Goal: Check status: Check status

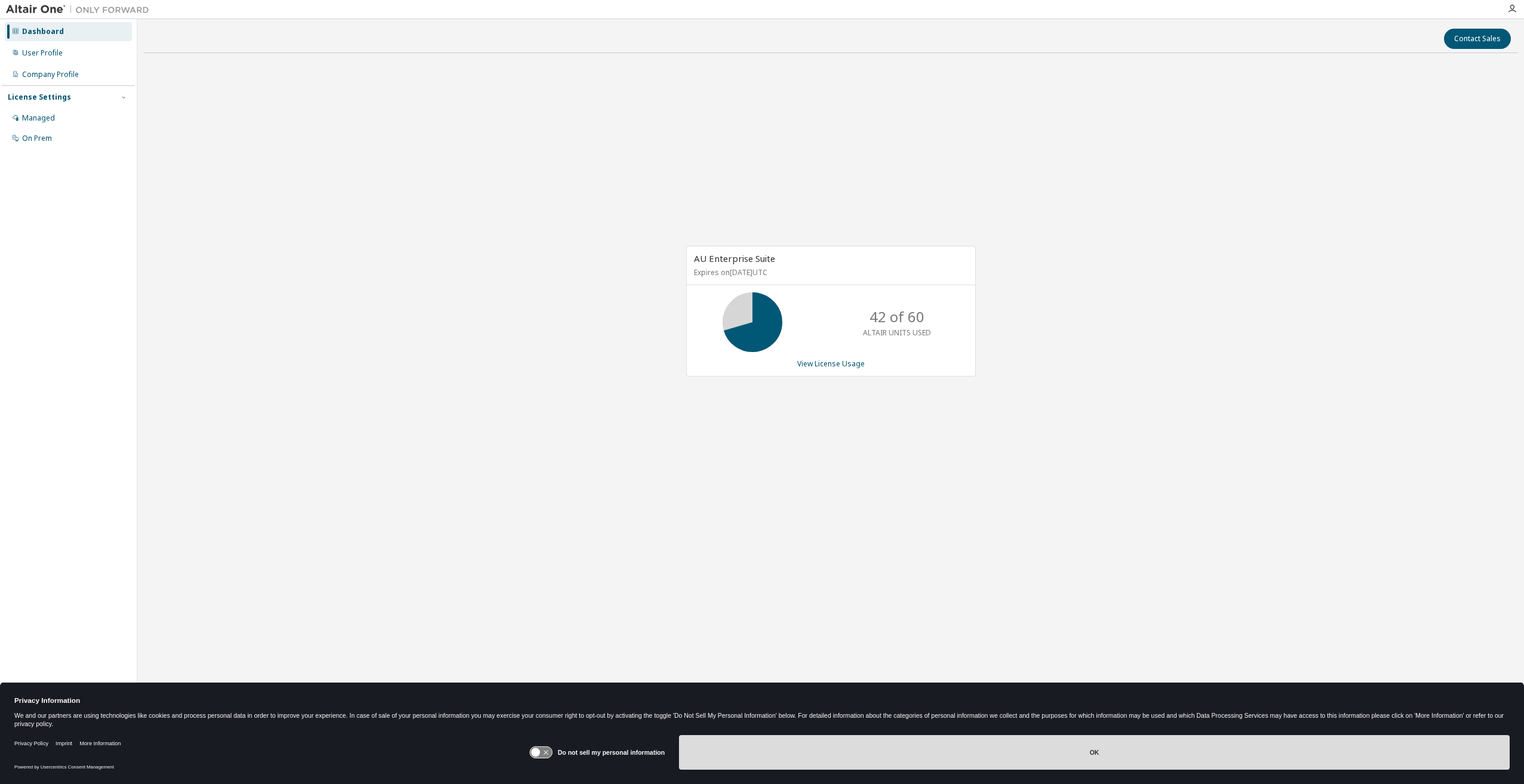
click at [806, 743] on button "OK" at bounding box center [1094, 753] width 831 height 35
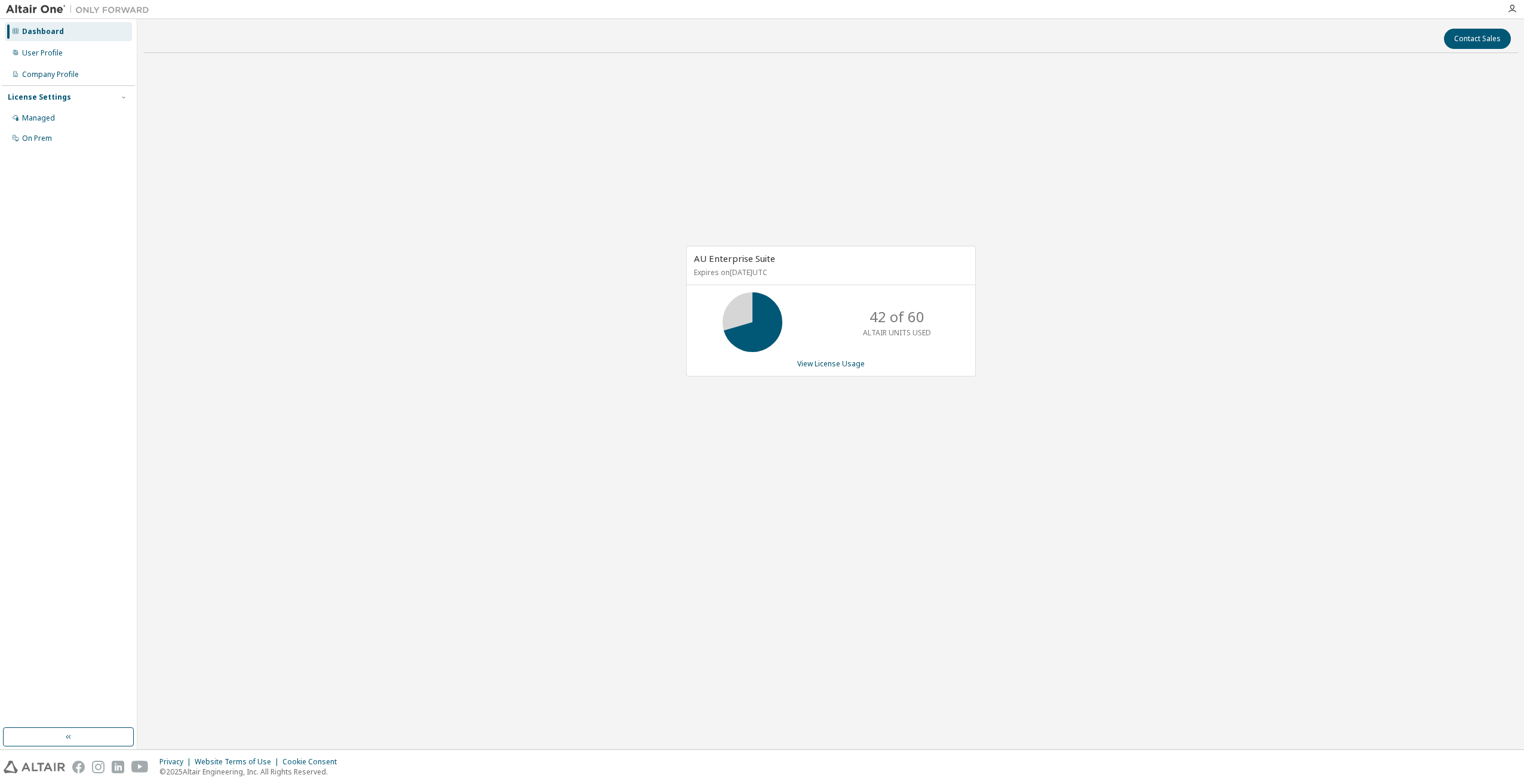
click at [721, 514] on div "AU Enterprise Suite Expires on November 16, 2025 UTC 42 of 60 ALTAIR UNITS USED…" at bounding box center [831, 318] width 1375 height 510
click at [1198, 278] on div "AU Enterprise Suite Expires on November 16, 2025 UTC 42 of 60 ALTAIR UNITS USED…" at bounding box center [831, 318] width 1375 height 510
click at [297, 555] on div "AU Enterprise Suite Expires on November 16, 2025 UTC 21 of 60 ALTAIR UNITS USED…" at bounding box center [831, 318] width 1375 height 510
click at [1027, 316] on div "AU Enterprise Suite Expires on [DATE] UTC 21 of 60 ALTAIR UNITS USED View Licen…" at bounding box center [831, 318] width 1375 height 510
click at [544, 391] on div "AU Enterprise Suite Expires on [DATE] UTC 21 of 60 ALTAIR UNITS USED View Licen…" at bounding box center [831, 318] width 1375 height 510
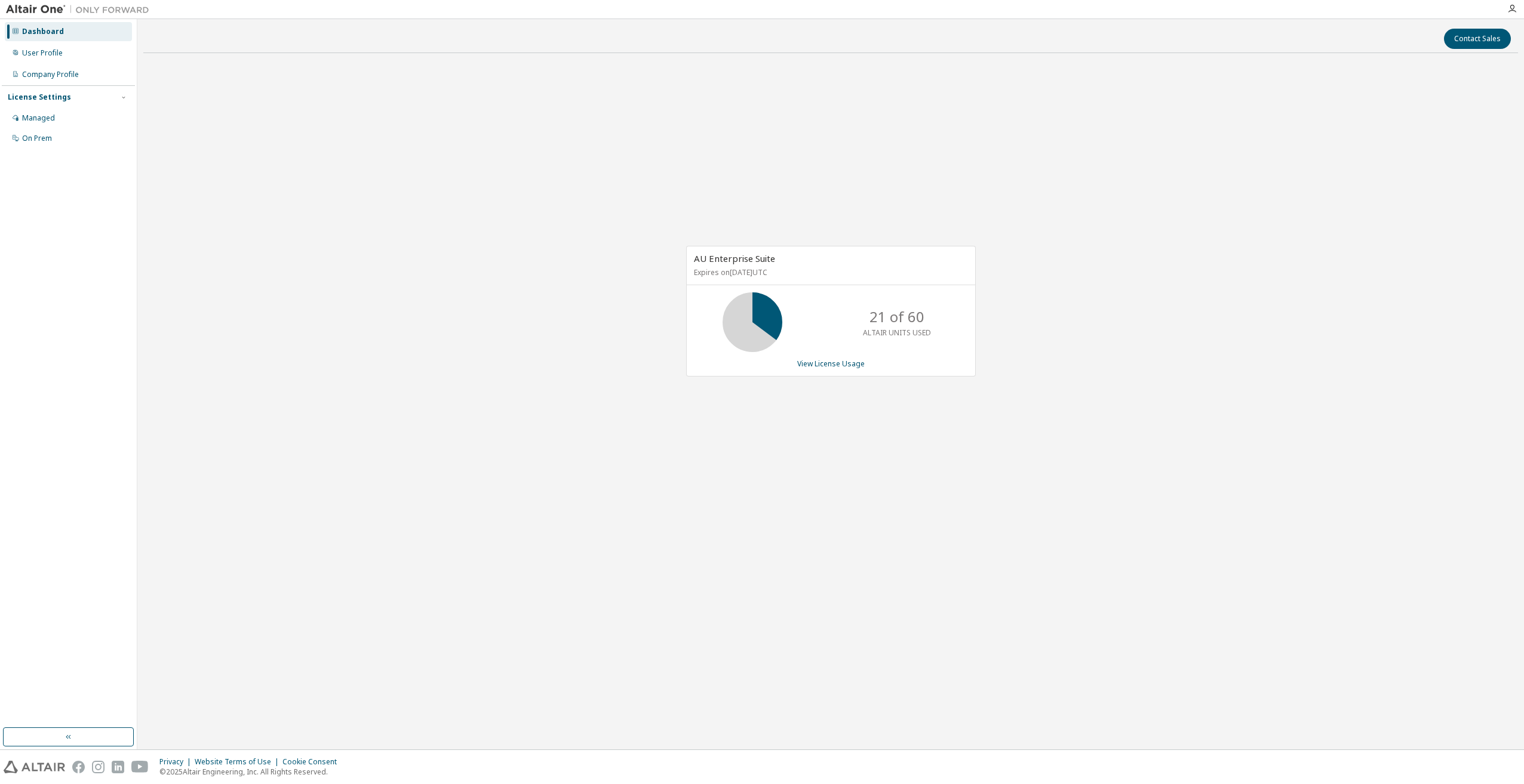
click at [886, 594] on div "Contact Sales AU Enterprise Suite Expires on [DATE] UTC 21 of 60 ALTAIR UNITS U…" at bounding box center [831, 385] width 1375 height 719
click at [838, 361] on link "View License Usage" at bounding box center [831, 363] width 68 height 10
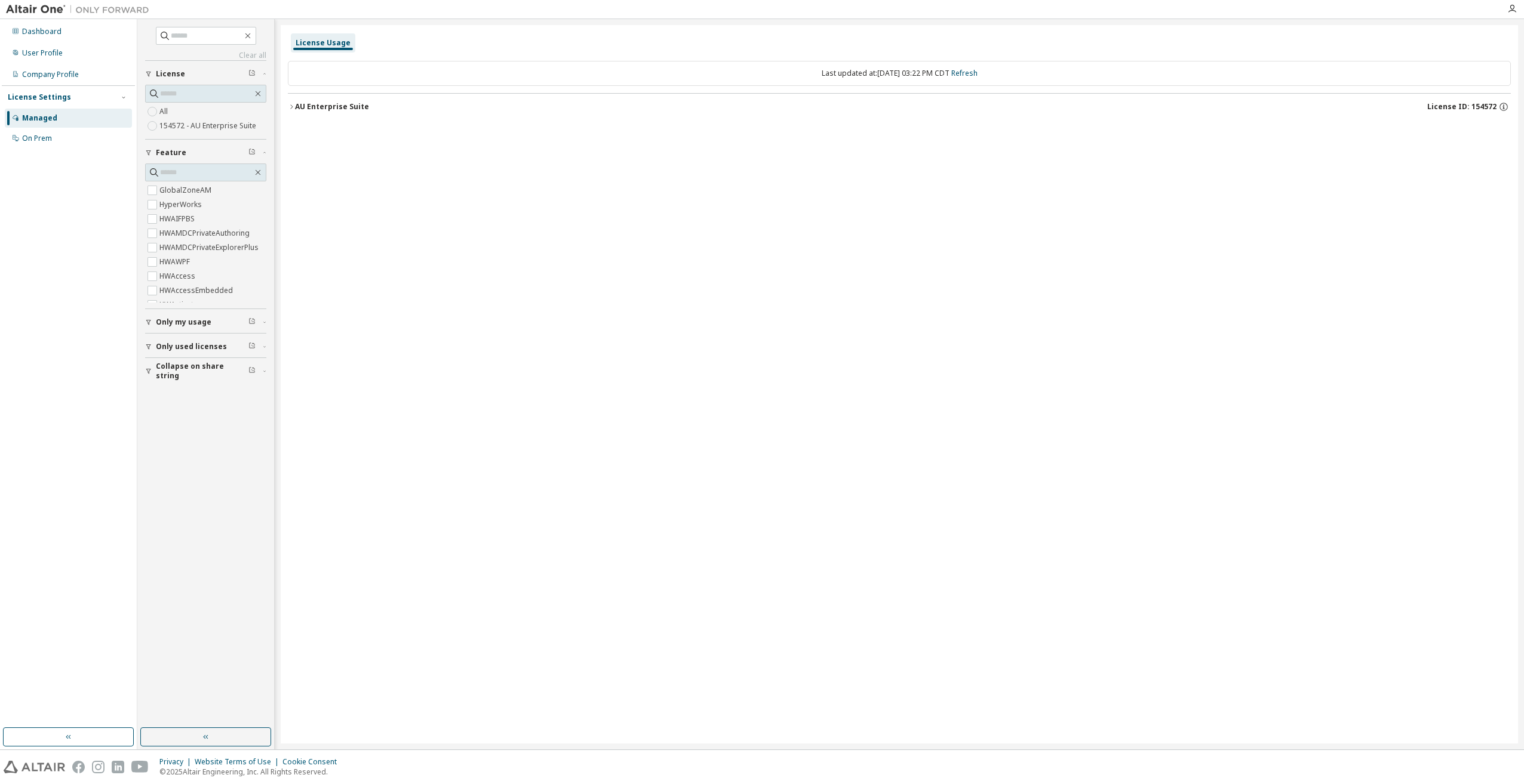
click at [293, 107] on icon "button" at bounding box center [291, 107] width 7 height 7
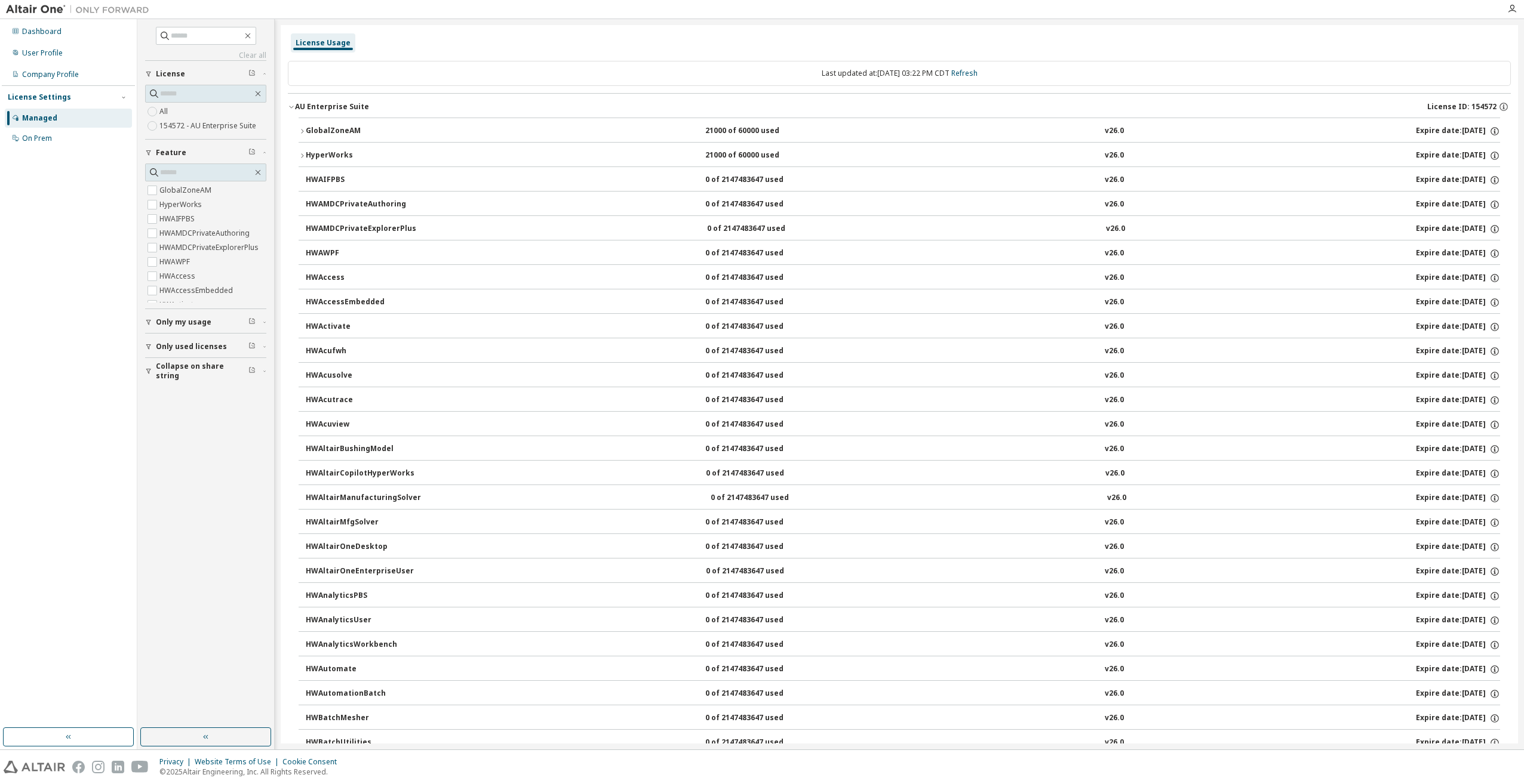
click at [299, 130] on icon "button" at bounding box center [302, 131] width 7 height 7
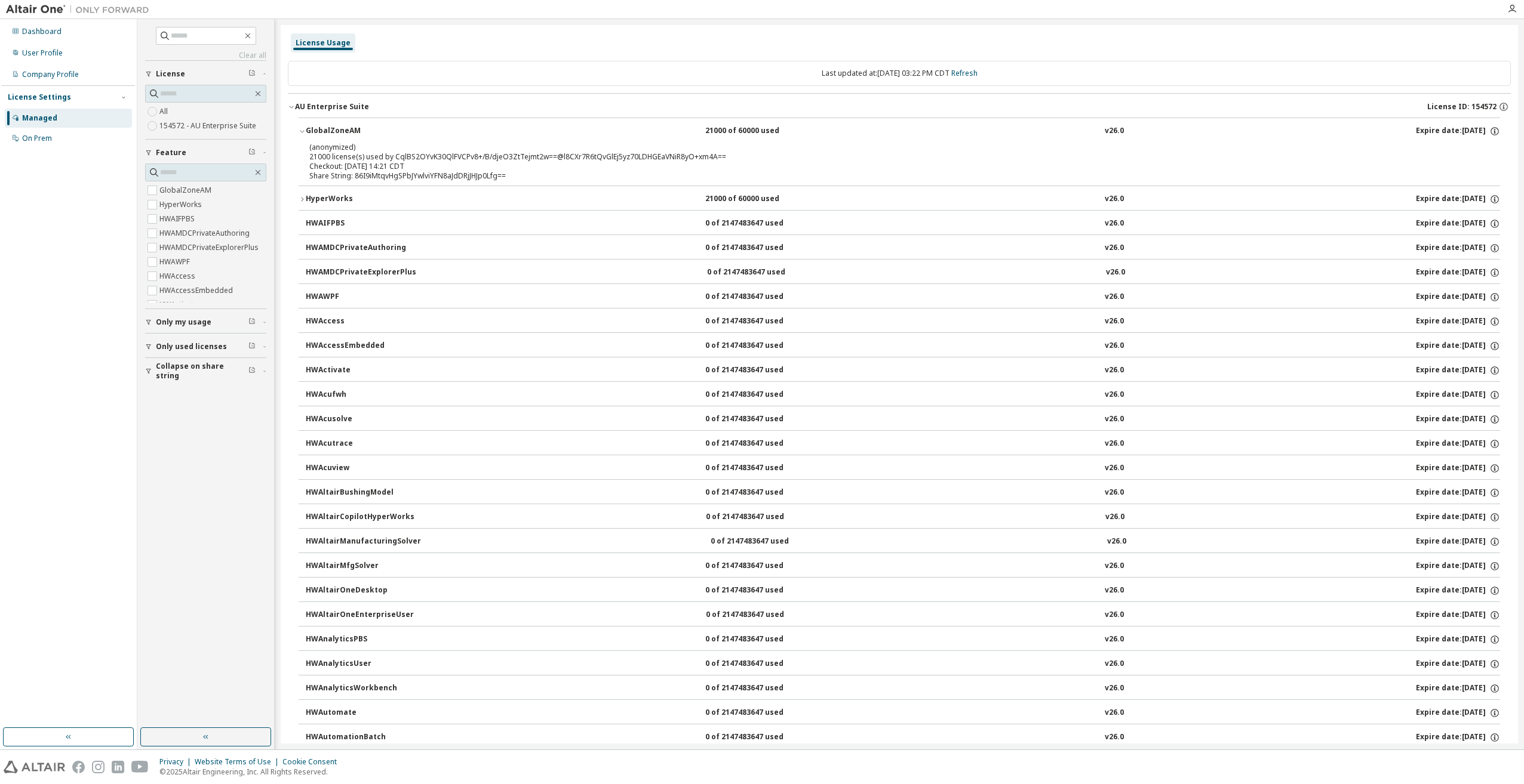
click at [299, 130] on icon "button" at bounding box center [302, 131] width 7 height 7
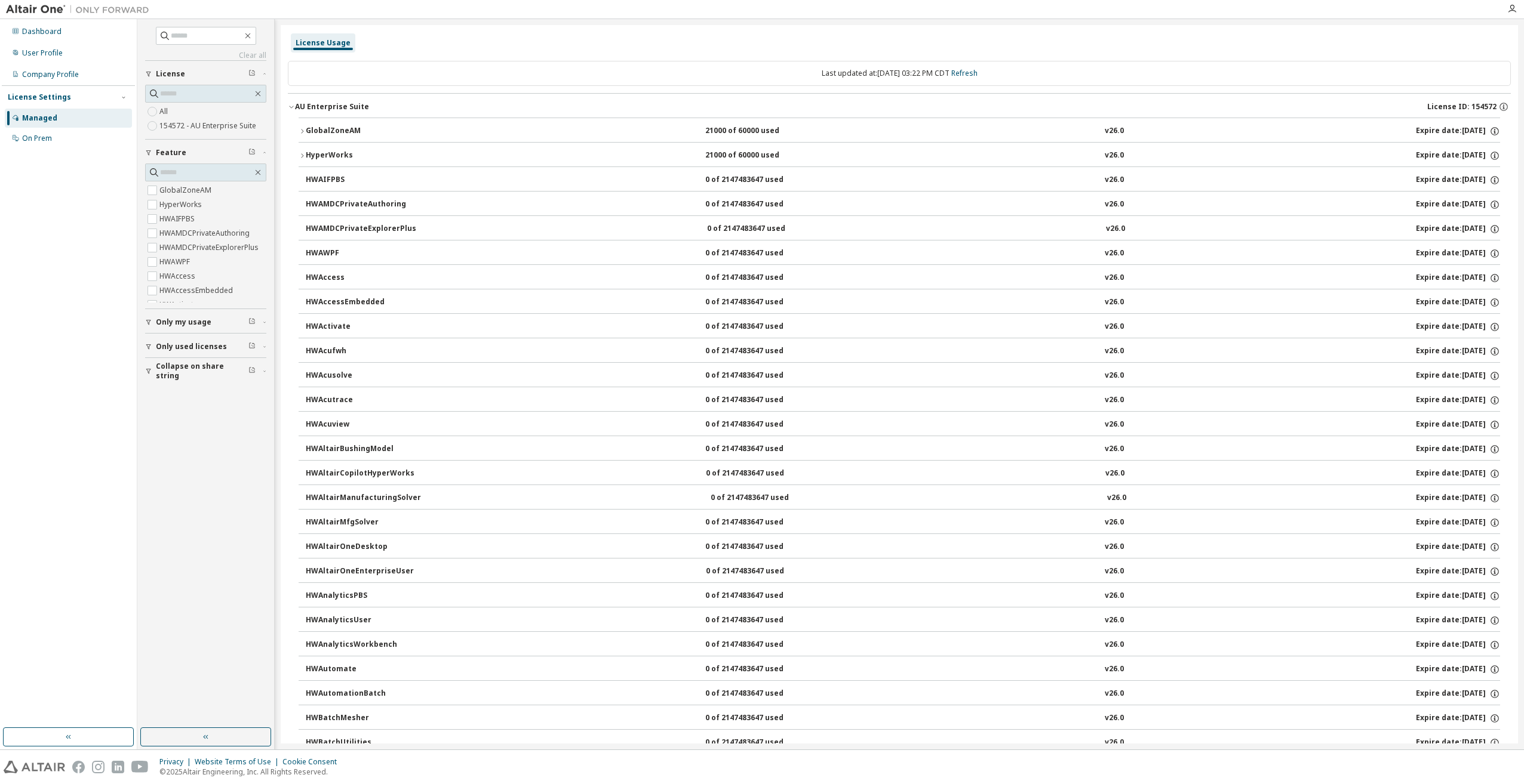
click at [301, 159] on button "HyperWorks 21000 of 60000 used v26.0 Expire date: 2025-11-16" at bounding box center [899, 155] width 1201 height 26
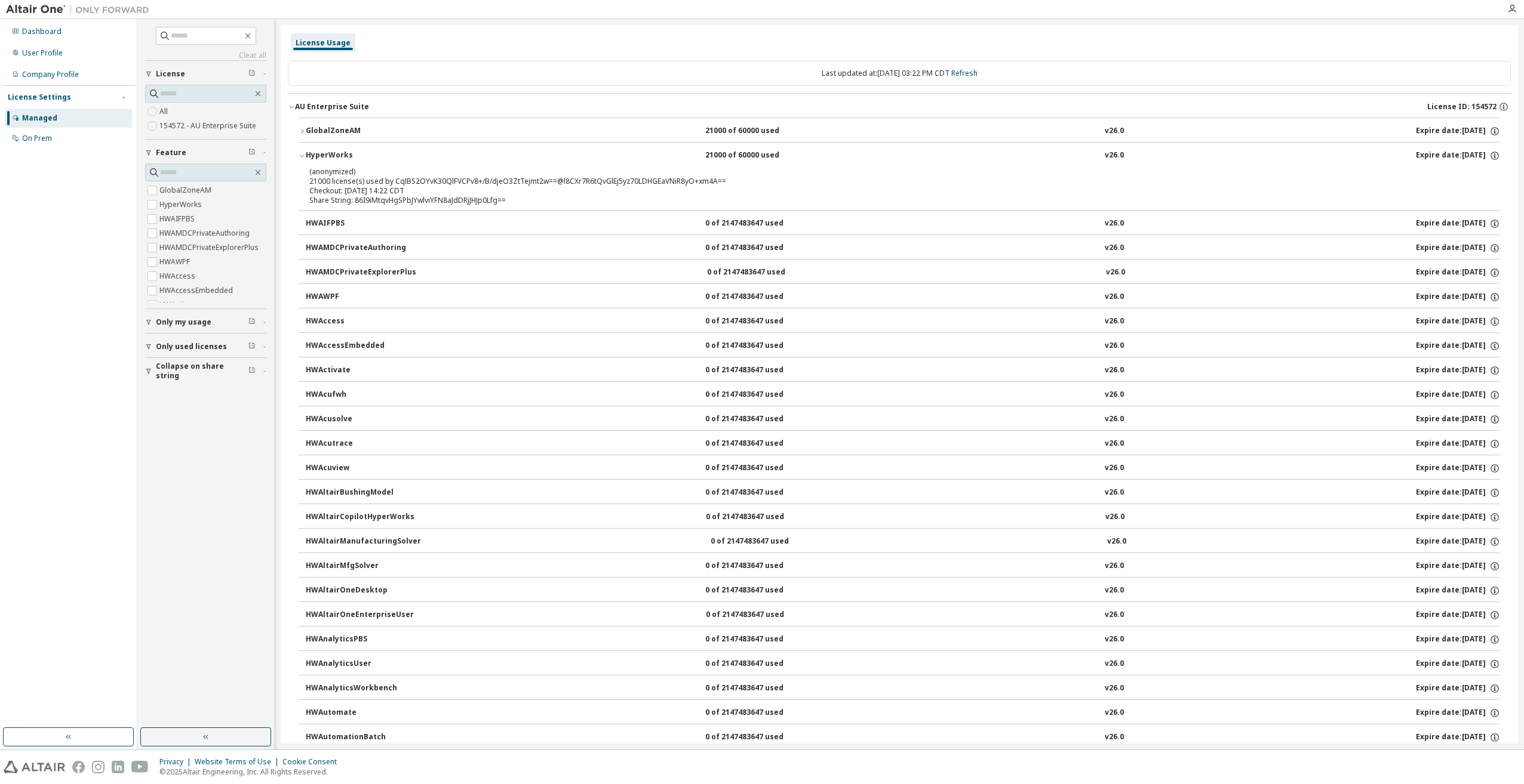
click at [301, 154] on icon "button" at bounding box center [302, 155] width 7 height 7
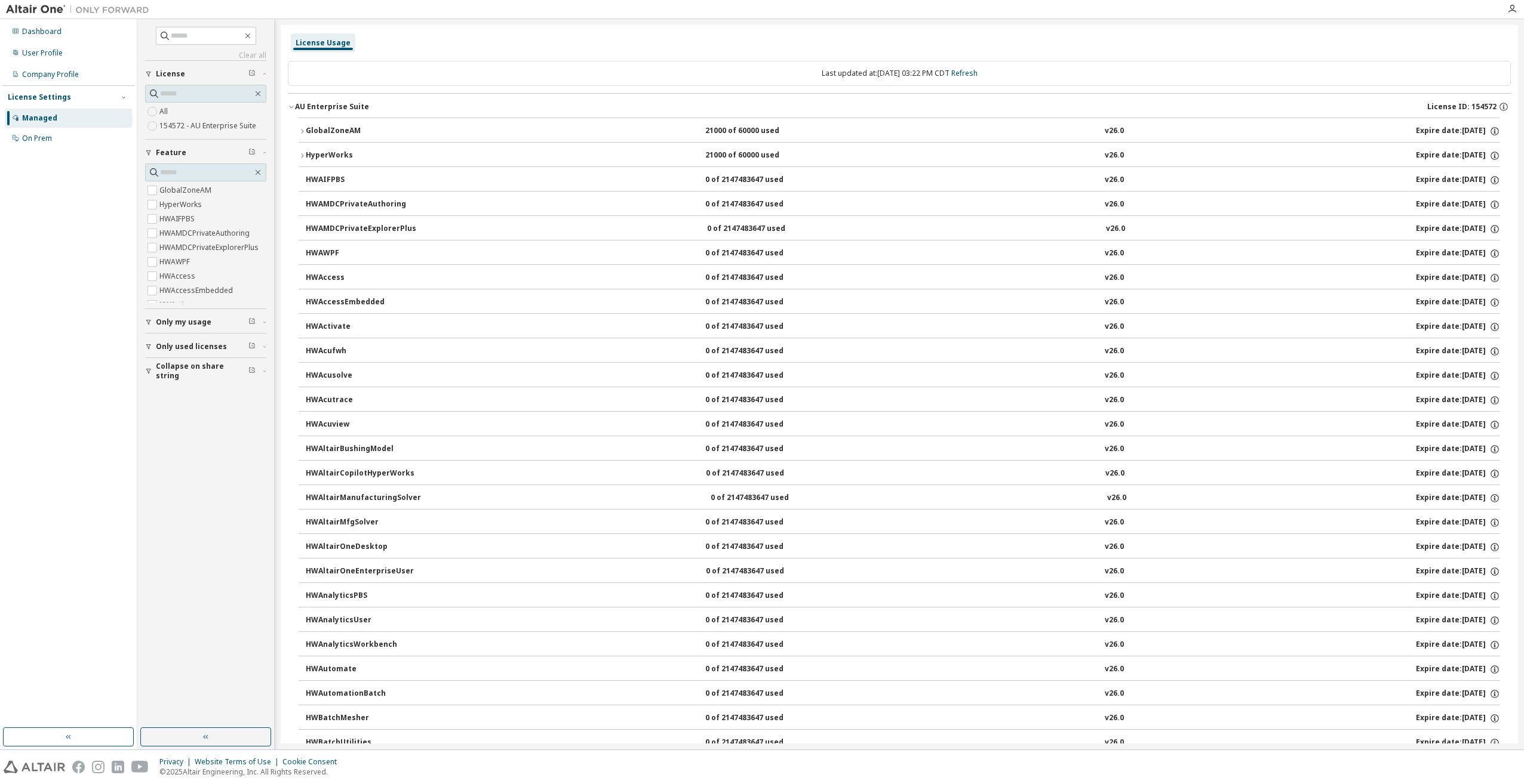
click at [301, 155] on icon "button" at bounding box center [302, 155] width 7 height 7
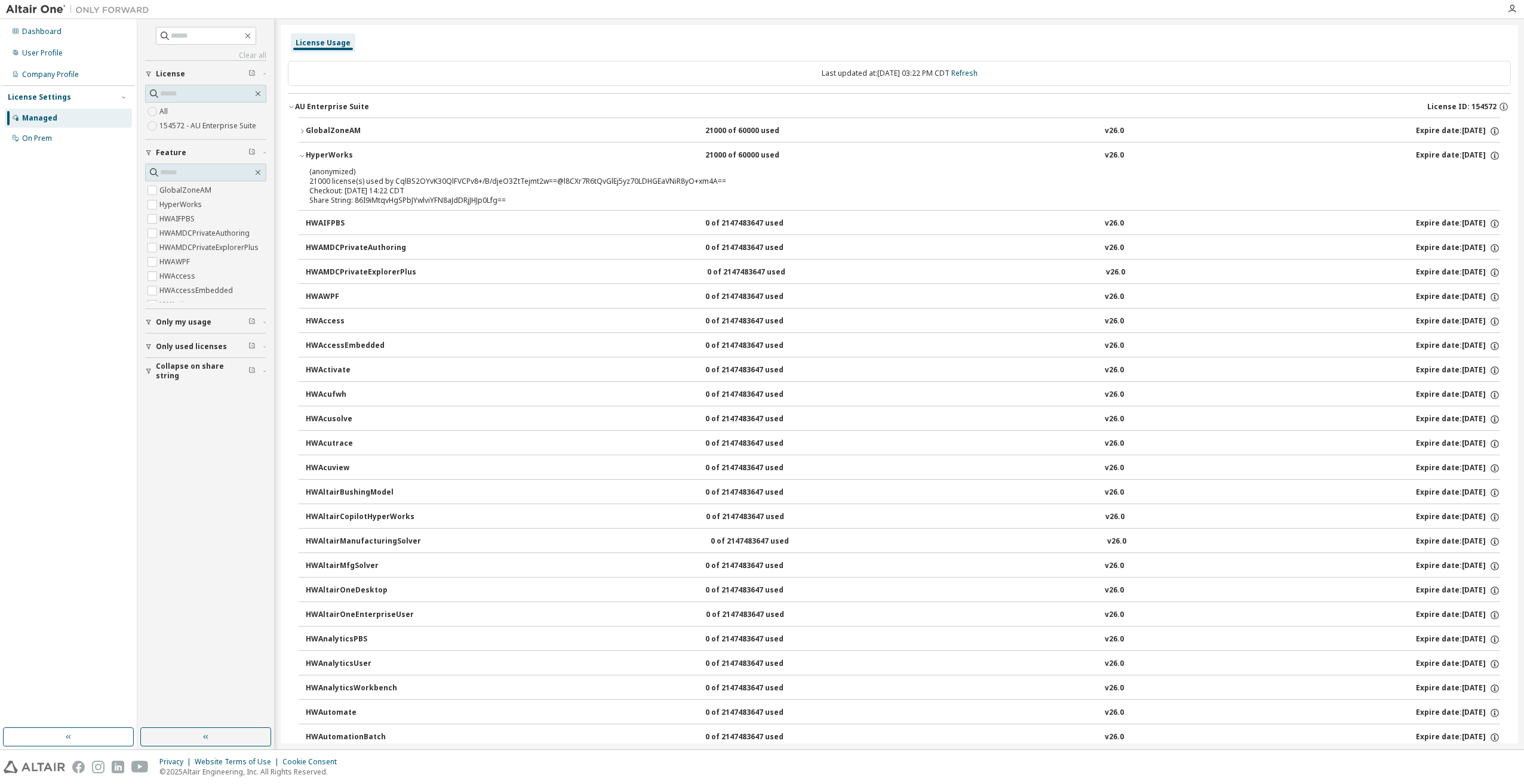
click at [303, 150] on button "HyperWorks 21000 of 60000 used v26.0 Expire date: 2025-11-16" at bounding box center [899, 155] width 1201 height 26
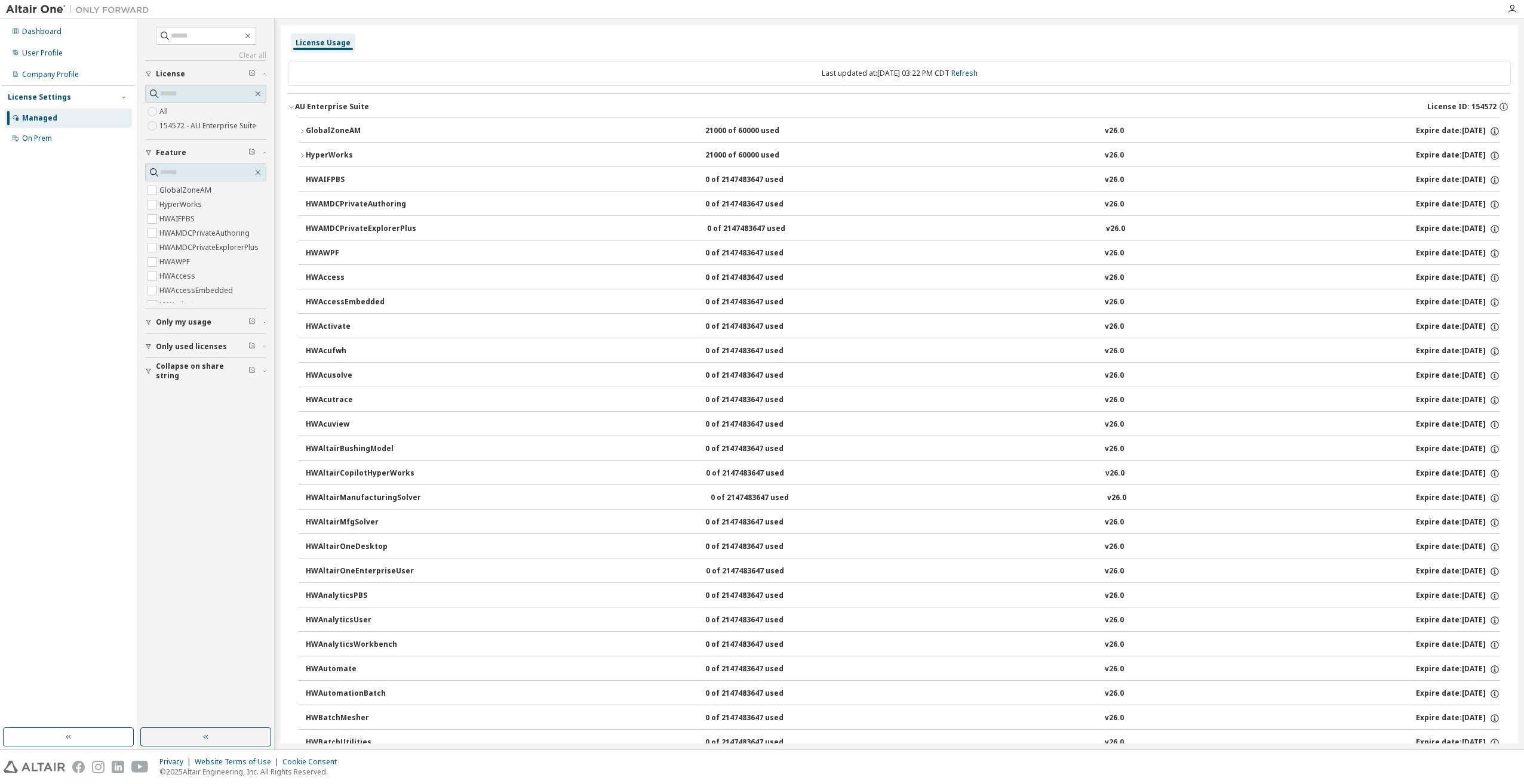
click at [303, 129] on icon "button" at bounding box center [302, 131] width 7 height 7
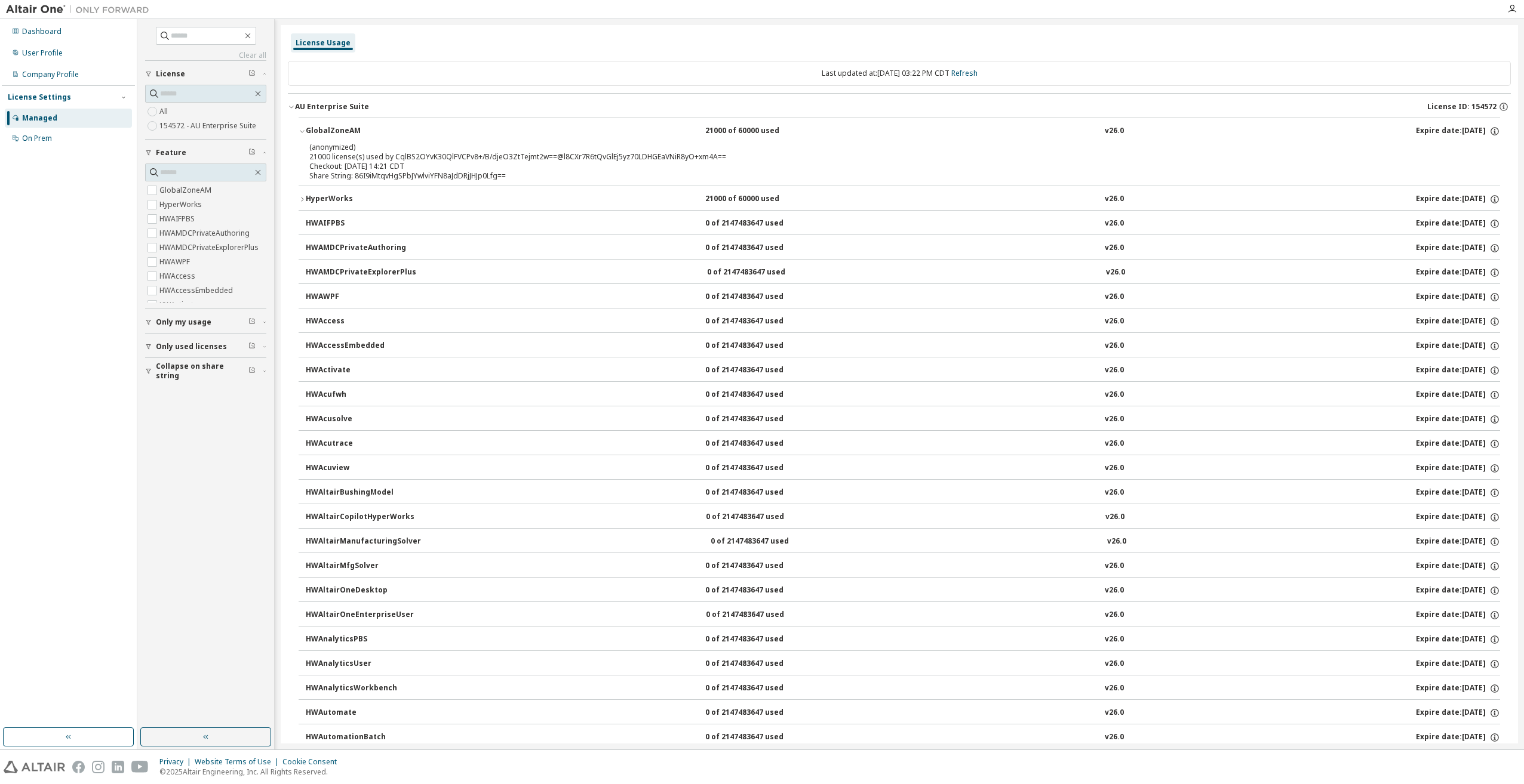
click at [303, 129] on icon "button" at bounding box center [302, 131] width 7 height 7
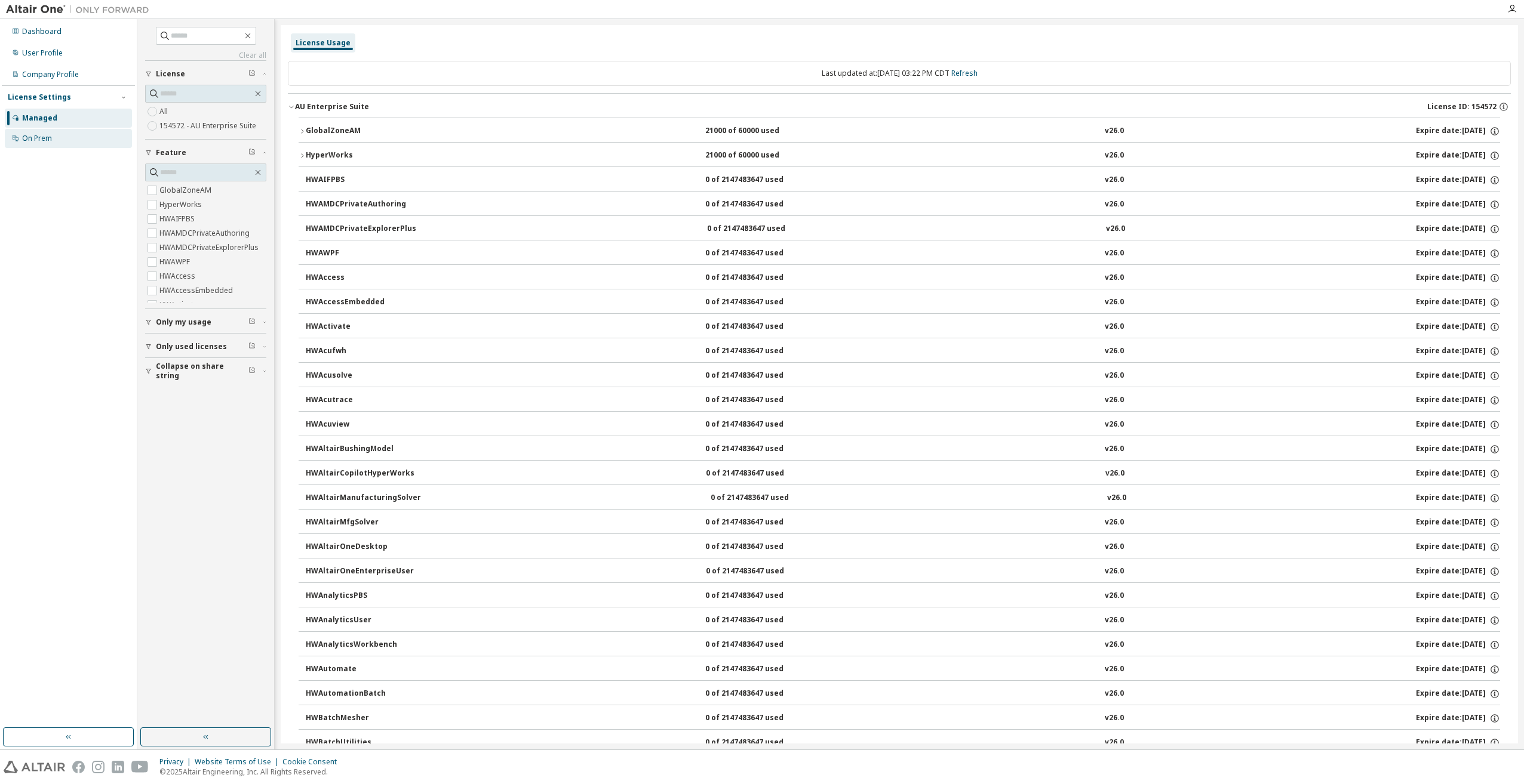
click at [64, 140] on div "On Prem" at bounding box center [68, 139] width 127 height 19
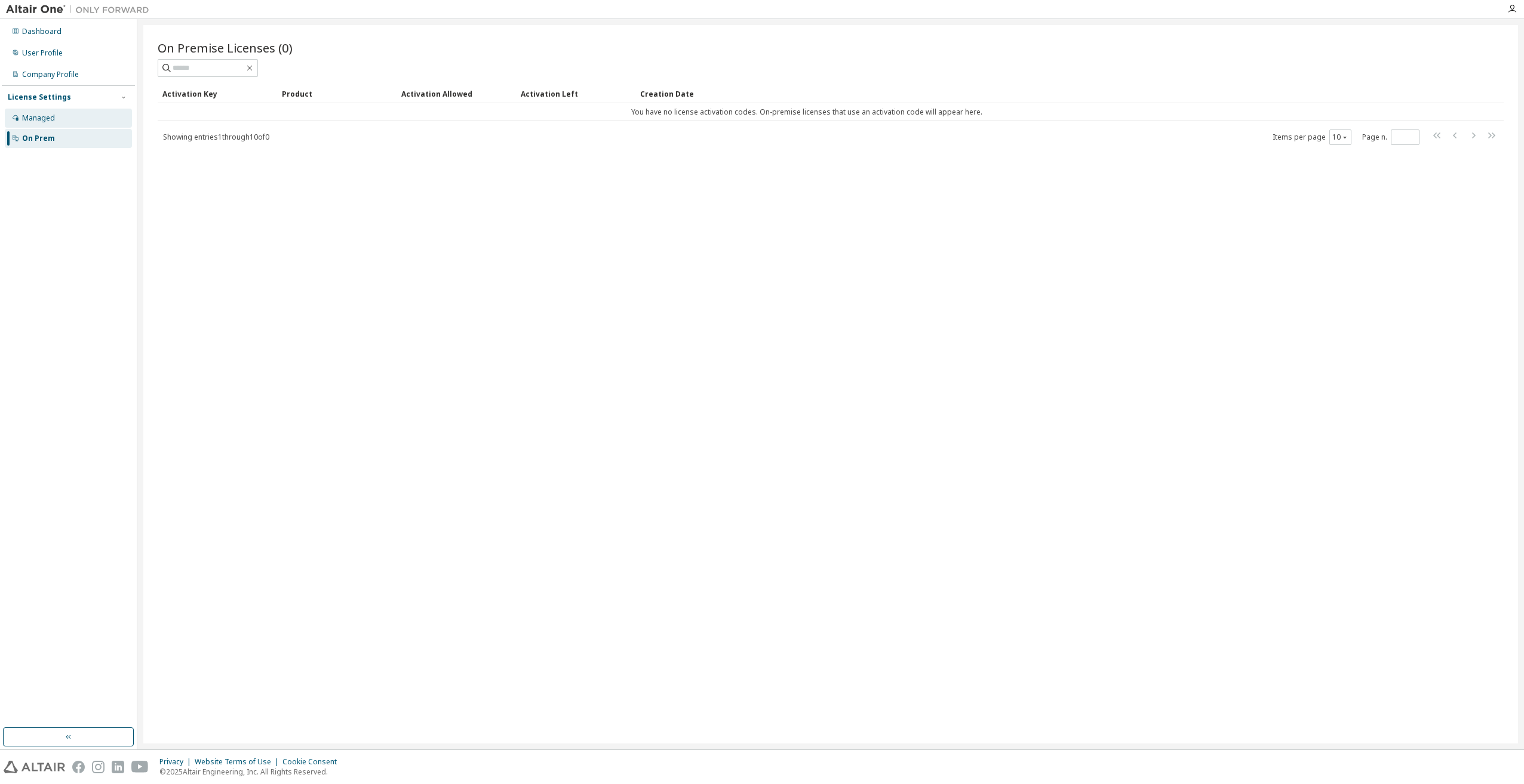
click at [61, 117] on div "Managed" at bounding box center [68, 118] width 127 height 19
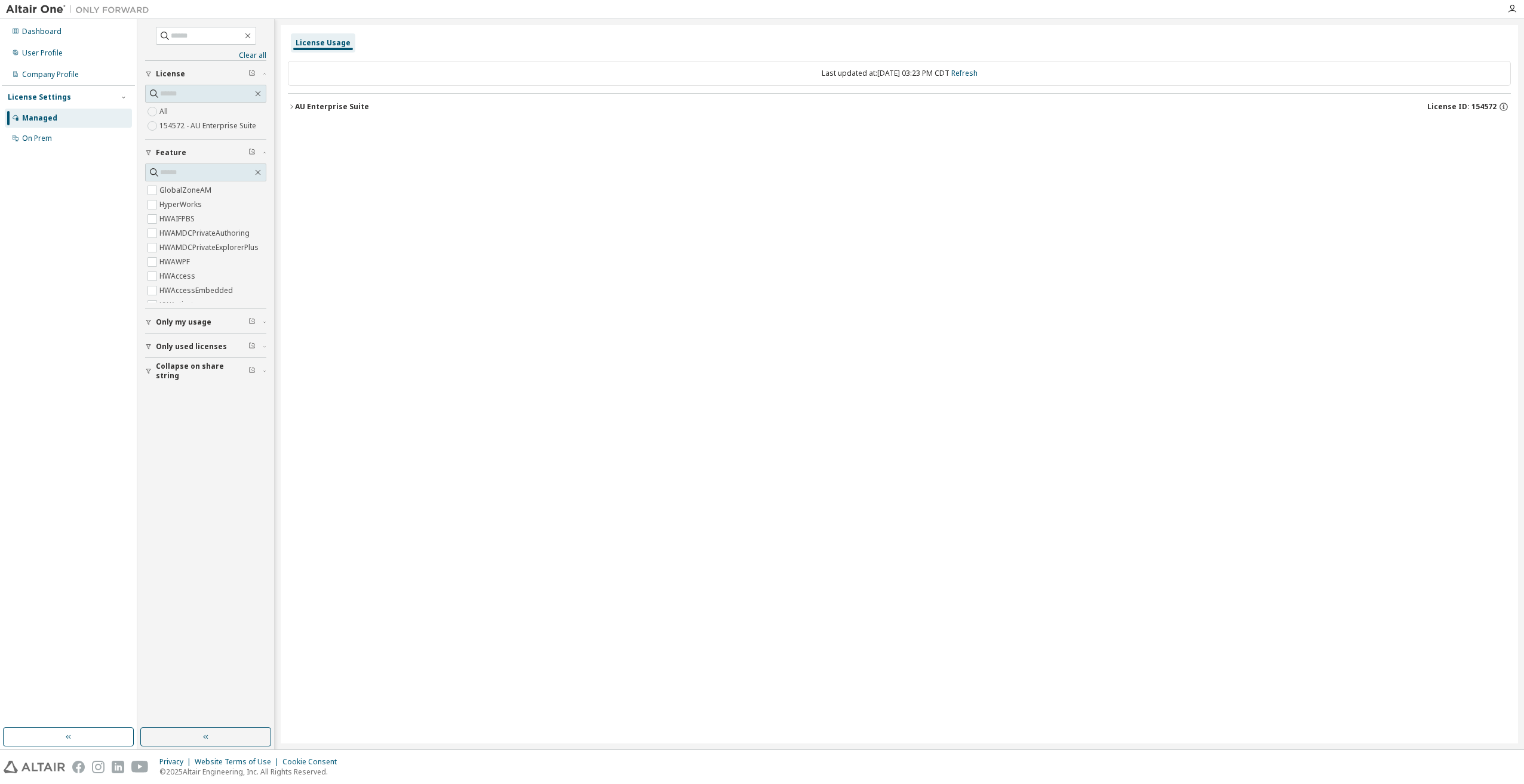
click at [292, 102] on button "AU Enterprise Suite License ID: 154572" at bounding box center [899, 107] width 1222 height 26
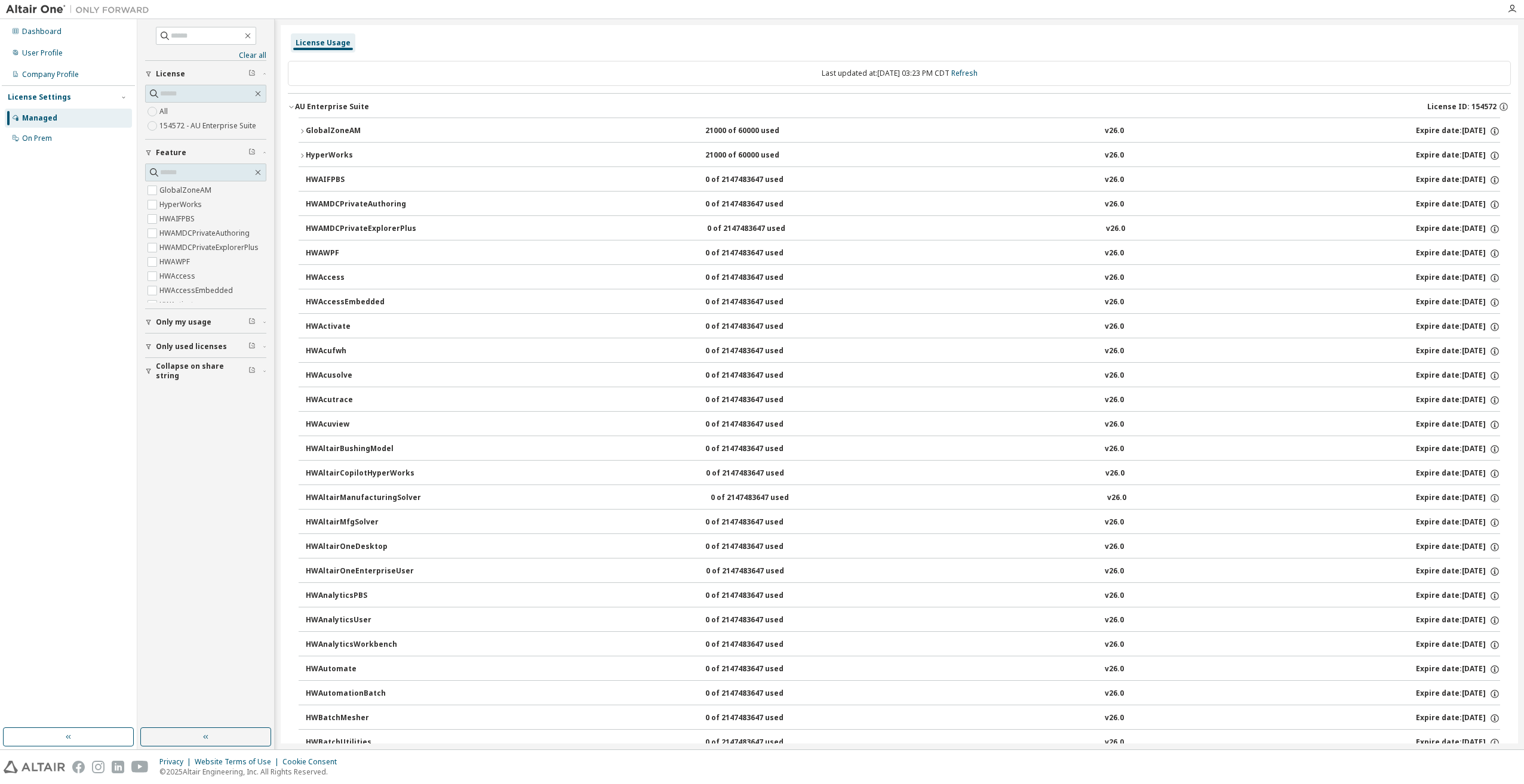
click at [304, 127] on button "GlobalZoneAM 21000 of 60000 used v26.0 Expire date: 2025-11-16" at bounding box center [899, 131] width 1201 height 26
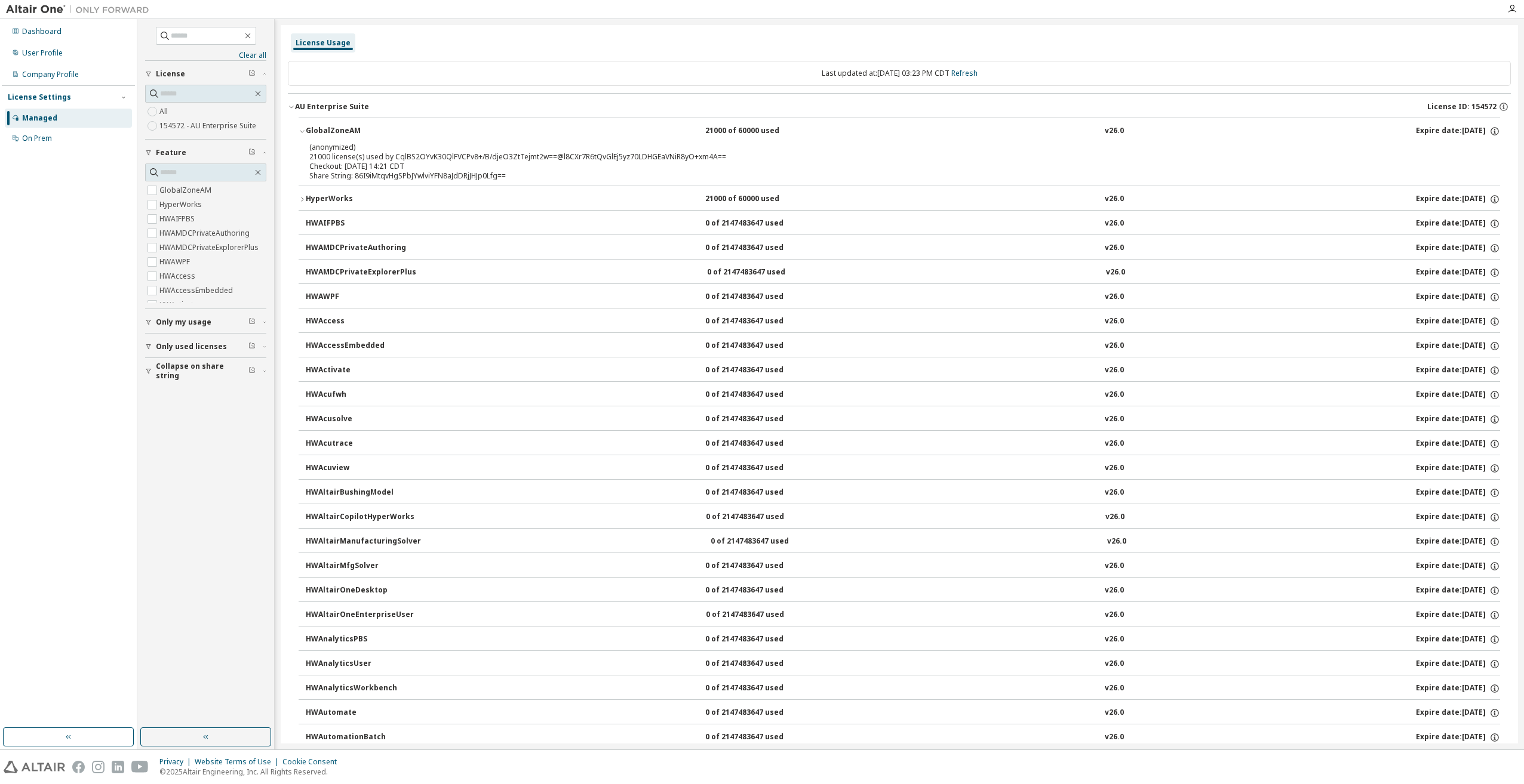
click at [304, 127] on button "GlobalZoneAM 21000 of 60000 used v26.0 Expire date: 2025-11-16" at bounding box center [899, 131] width 1201 height 26
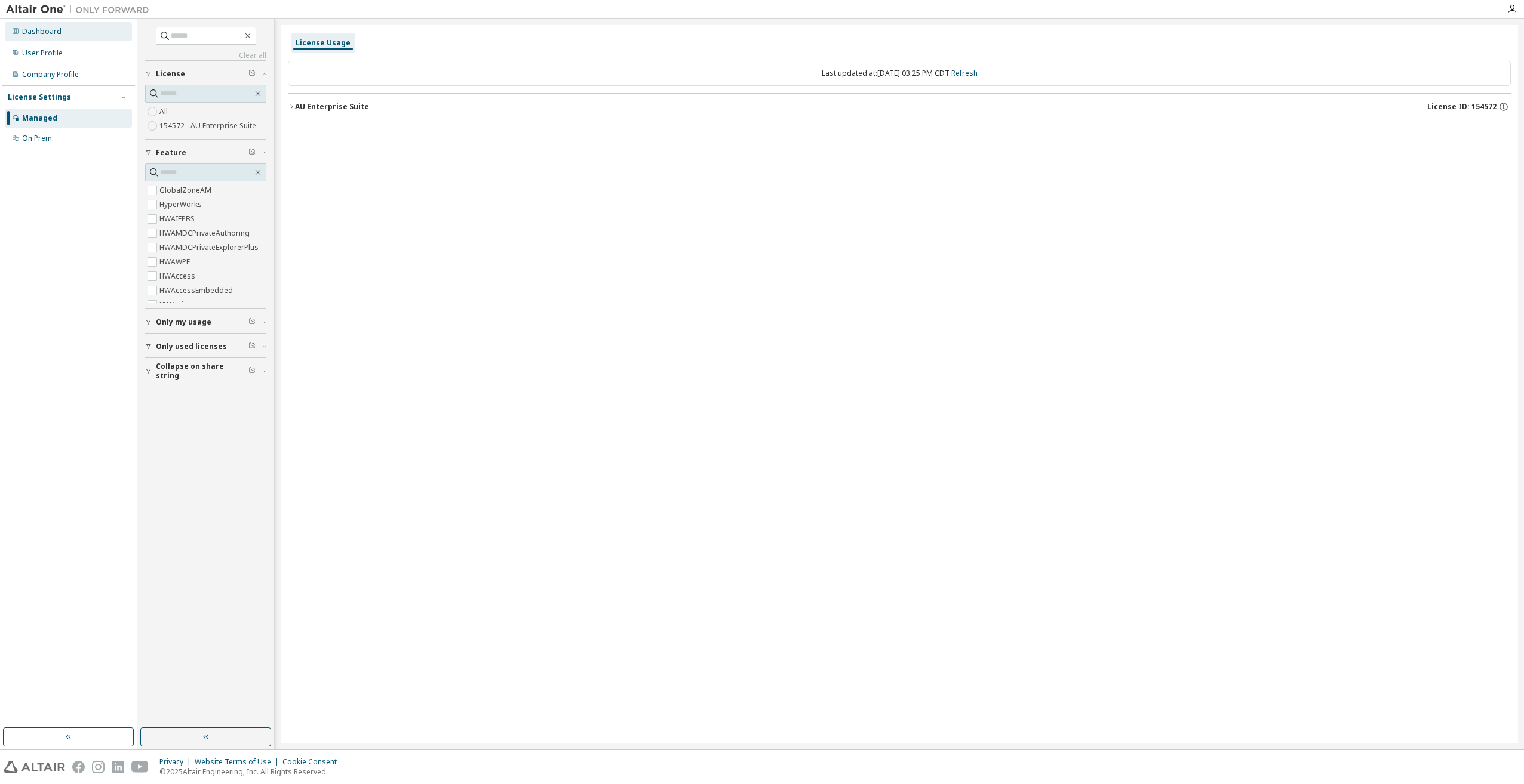
click at [58, 27] on div "Dashboard" at bounding box center [42, 32] width 40 height 10
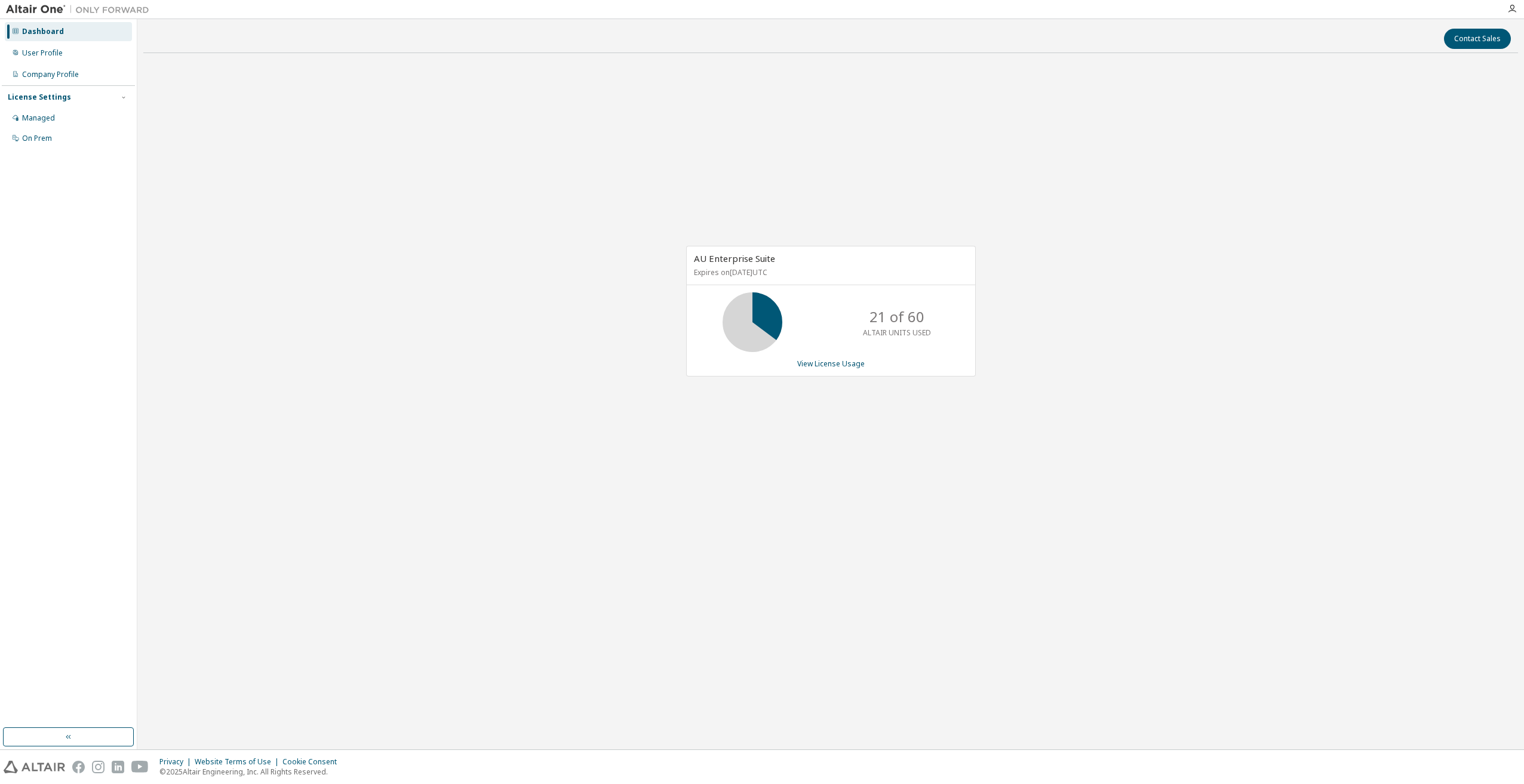
click at [495, 254] on div "AU Enterprise Suite Expires on November 16, 2025 UTC 21 of 60 ALTAIR UNITS USED…" at bounding box center [831, 318] width 1375 height 510
click at [817, 365] on link "View License Usage" at bounding box center [831, 363] width 68 height 10
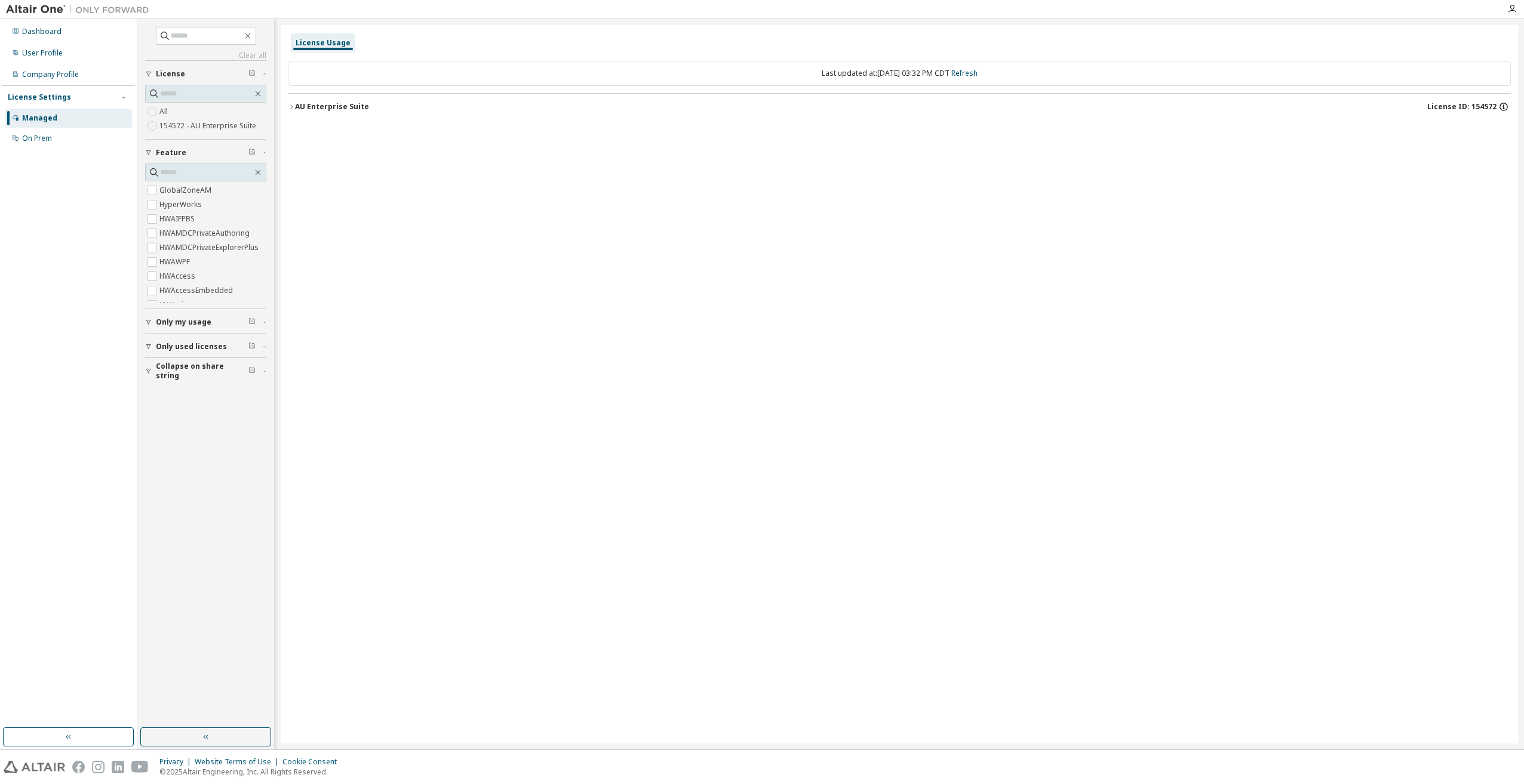
click at [1505, 105] on icon "button" at bounding box center [1503, 107] width 11 height 11
click at [1068, 189] on div "License Usage Last updated at: [DATE] 03:32 PM CDT Refresh AU Enterprise Suite …" at bounding box center [899, 385] width 1237 height 719
click at [293, 107] on icon "button" at bounding box center [291, 107] width 7 height 7
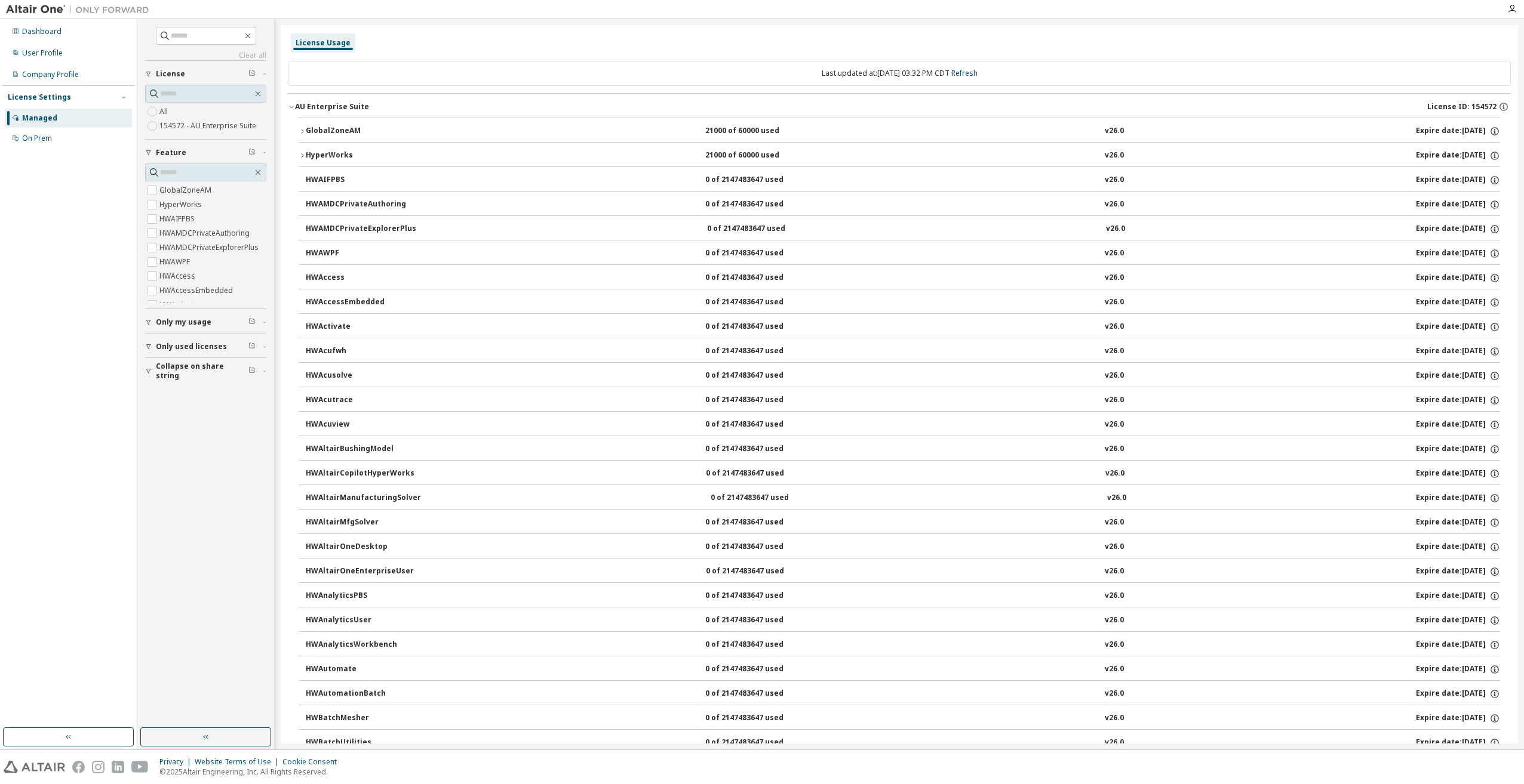
click at [301, 131] on icon "button" at bounding box center [302, 131] width 7 height 7
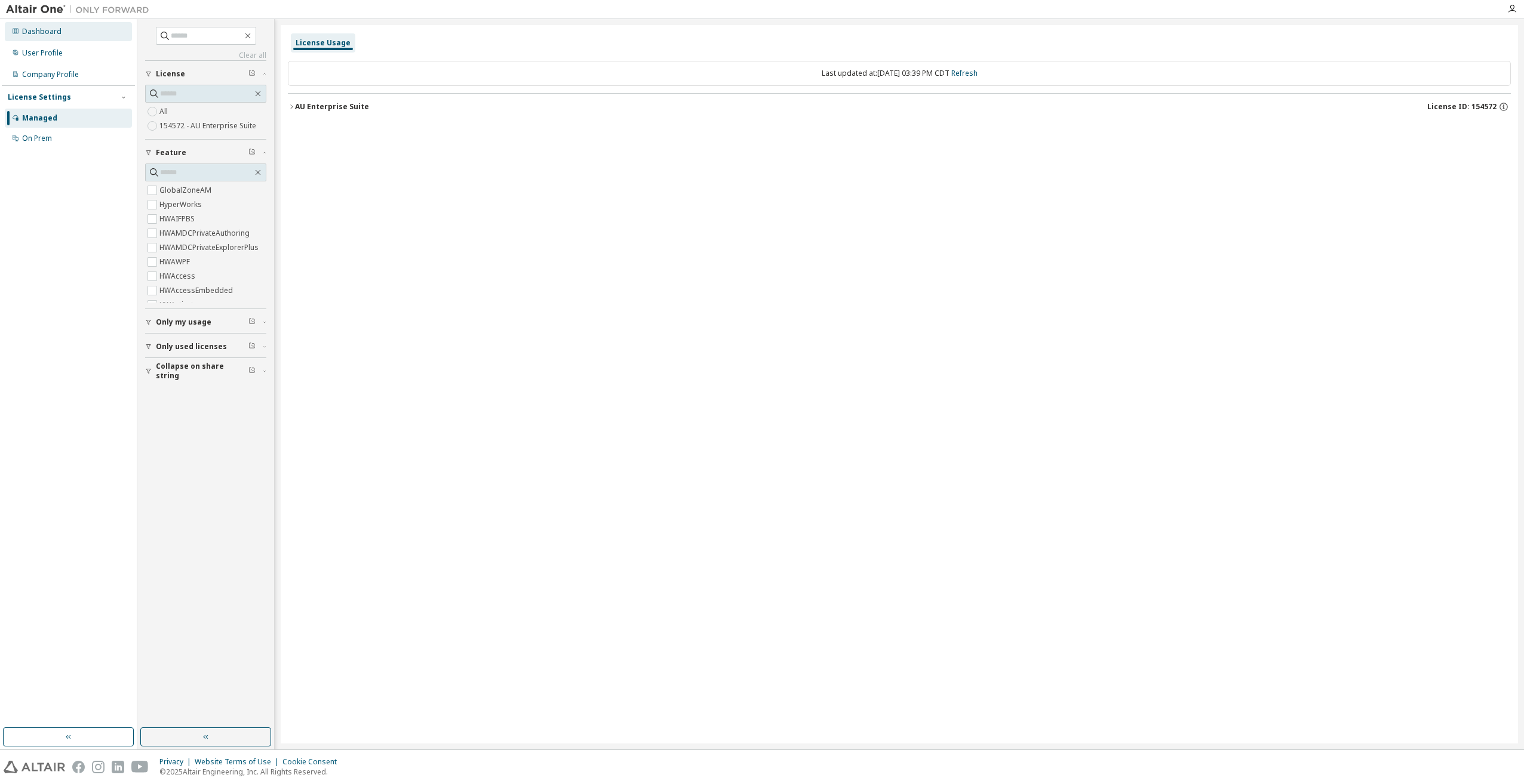
click at [63, 31] on div "Dashboard" at bounding box center [68, 32] width 127 height 19
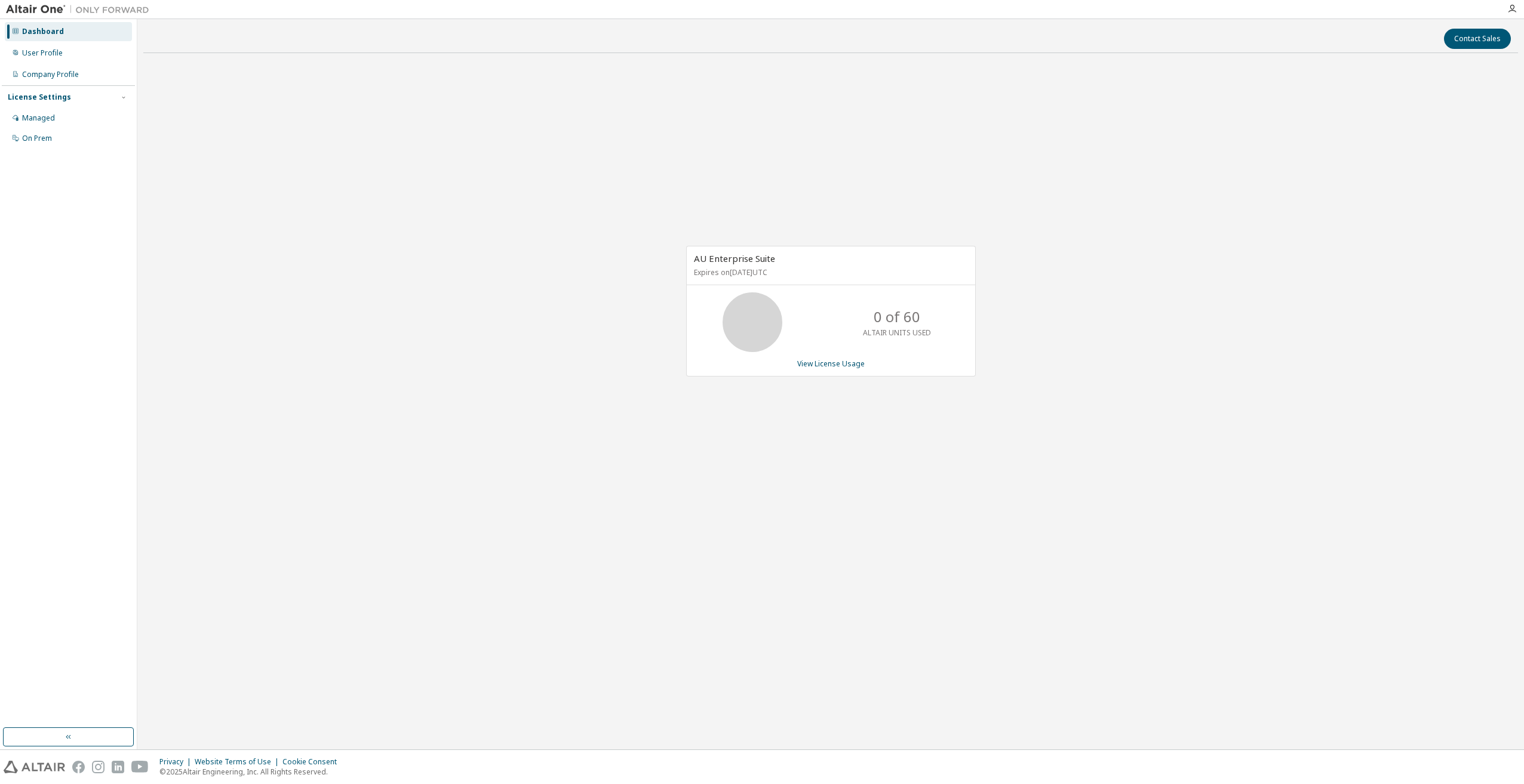
click at [1052, 464] on div "AU Enterprise Suite Expires on [DATE] UTC 0 of 60 ALTAIR UNITS USED View Licens…" at bounding box center [831, 318] width 1375 height 510
click at [855, 693] on div "Contact Sales AU Enterprise Suite Expires on [DATE] UTC 0 of 60 ALTAIR UNITS US…" at bounding box center [831, 385] width 1375 height 719
click at [1042, 589] on div "Contact Sales AU Enterprise Suite Expires on [DATE] UTC 21 of 60 ALTAIR UNITS U…" at bounding box center [831, 385] width 1375 height 719
